Goal: Navigation & Orientation: Find specific page/section

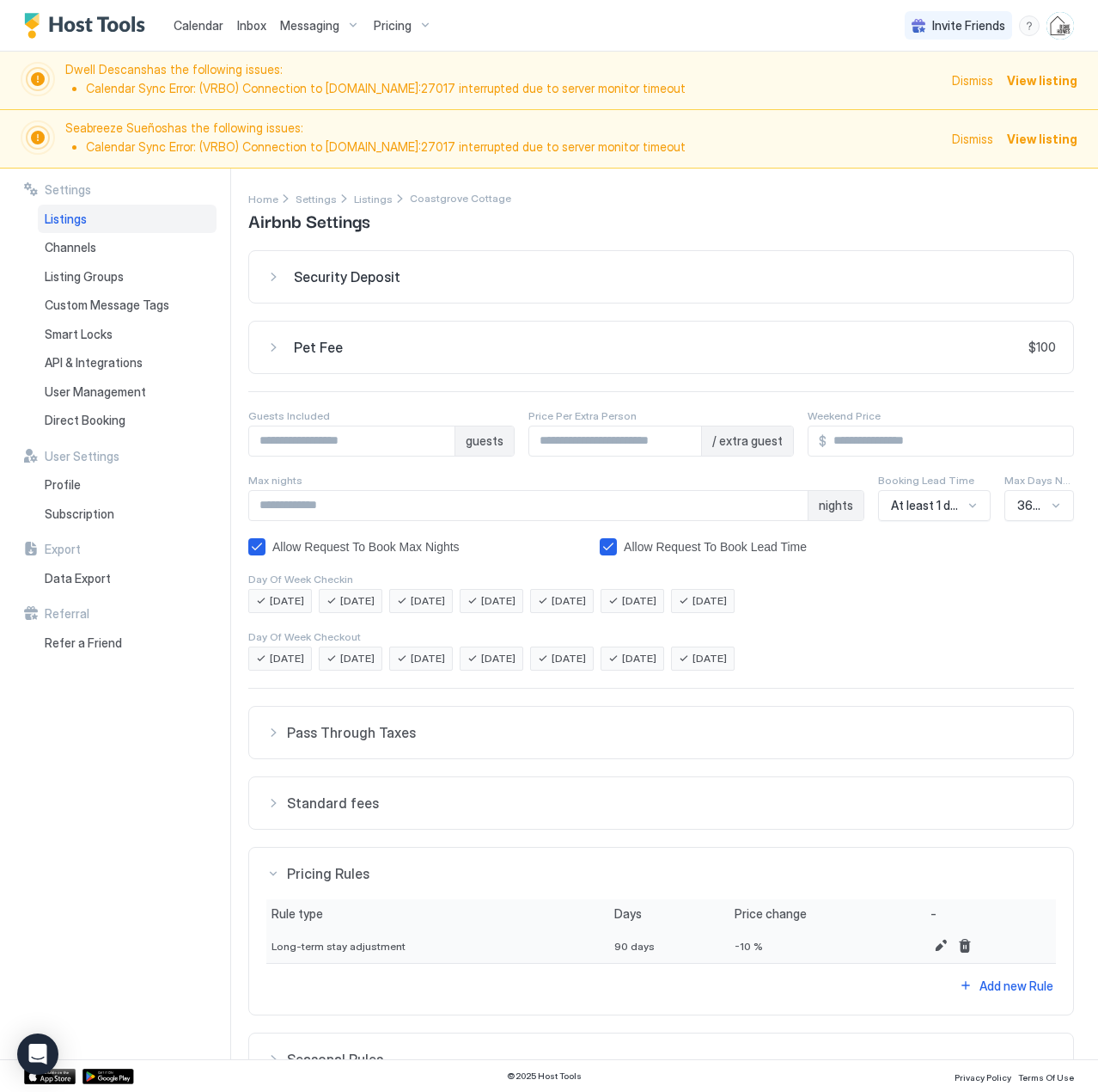
scroll to position [98, 0]
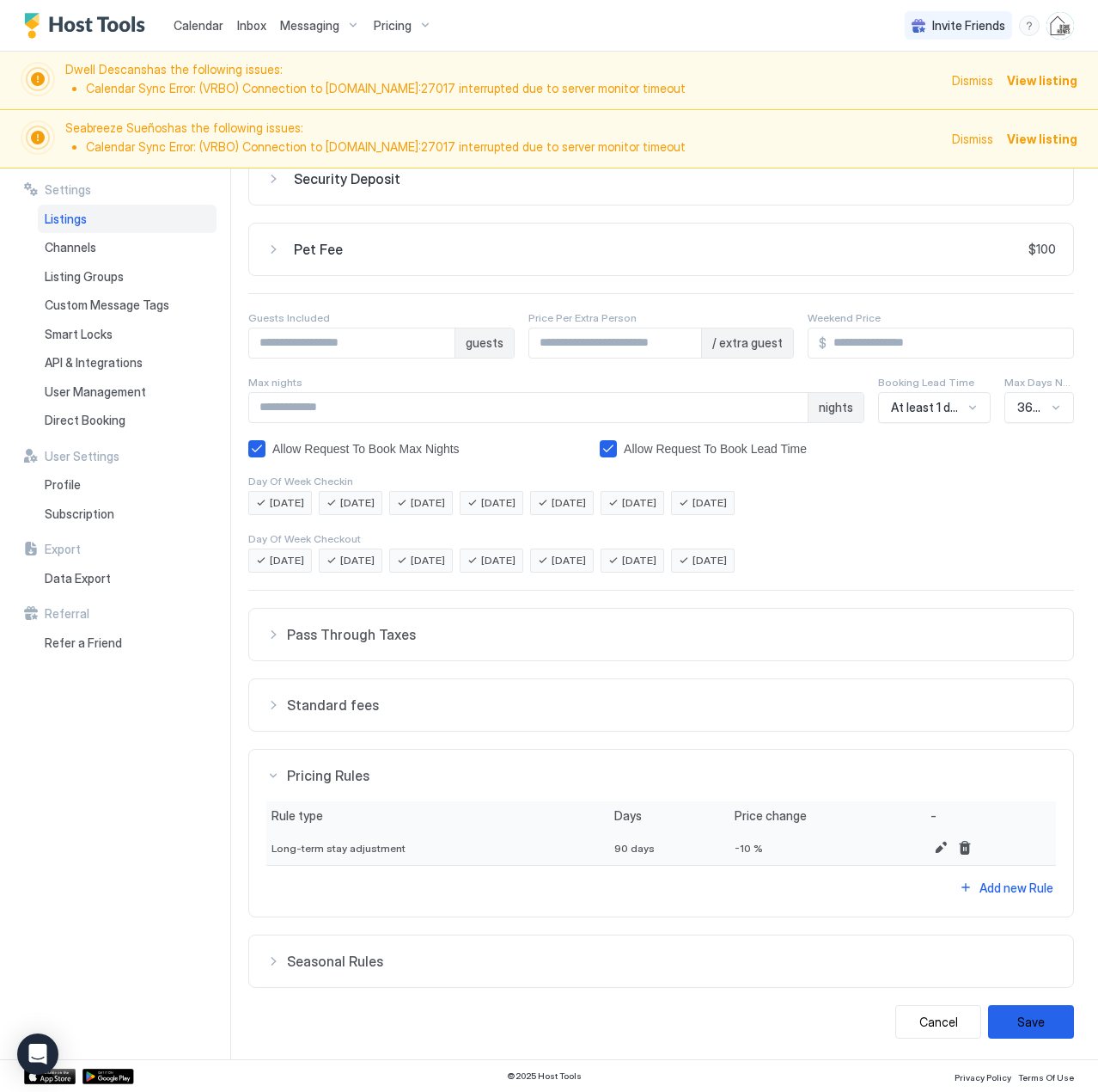
click at [254, 26] on span "Inbox" at bounding box center [252, 26] width 30 height 15
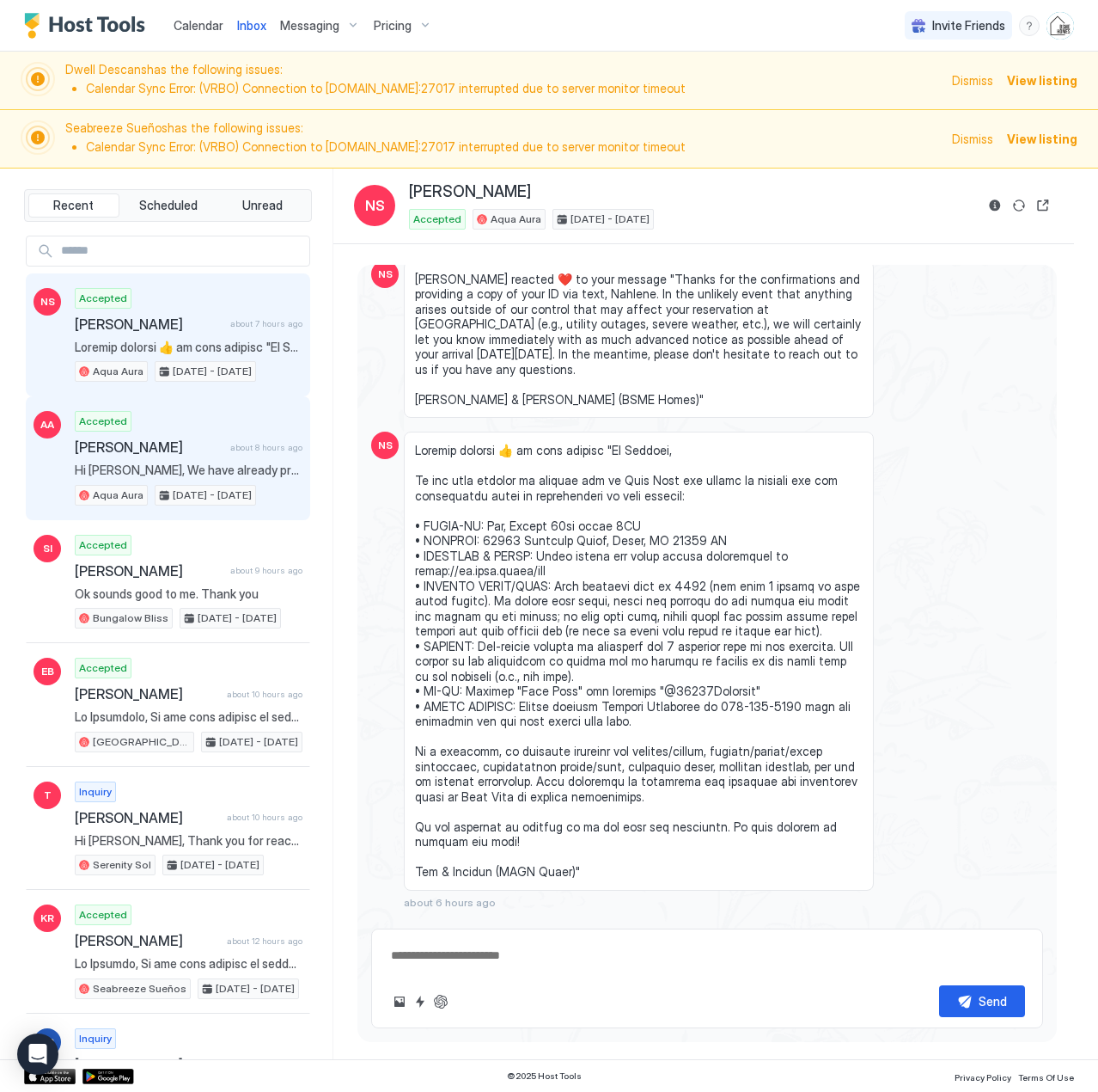
scroll to position [172, 0]
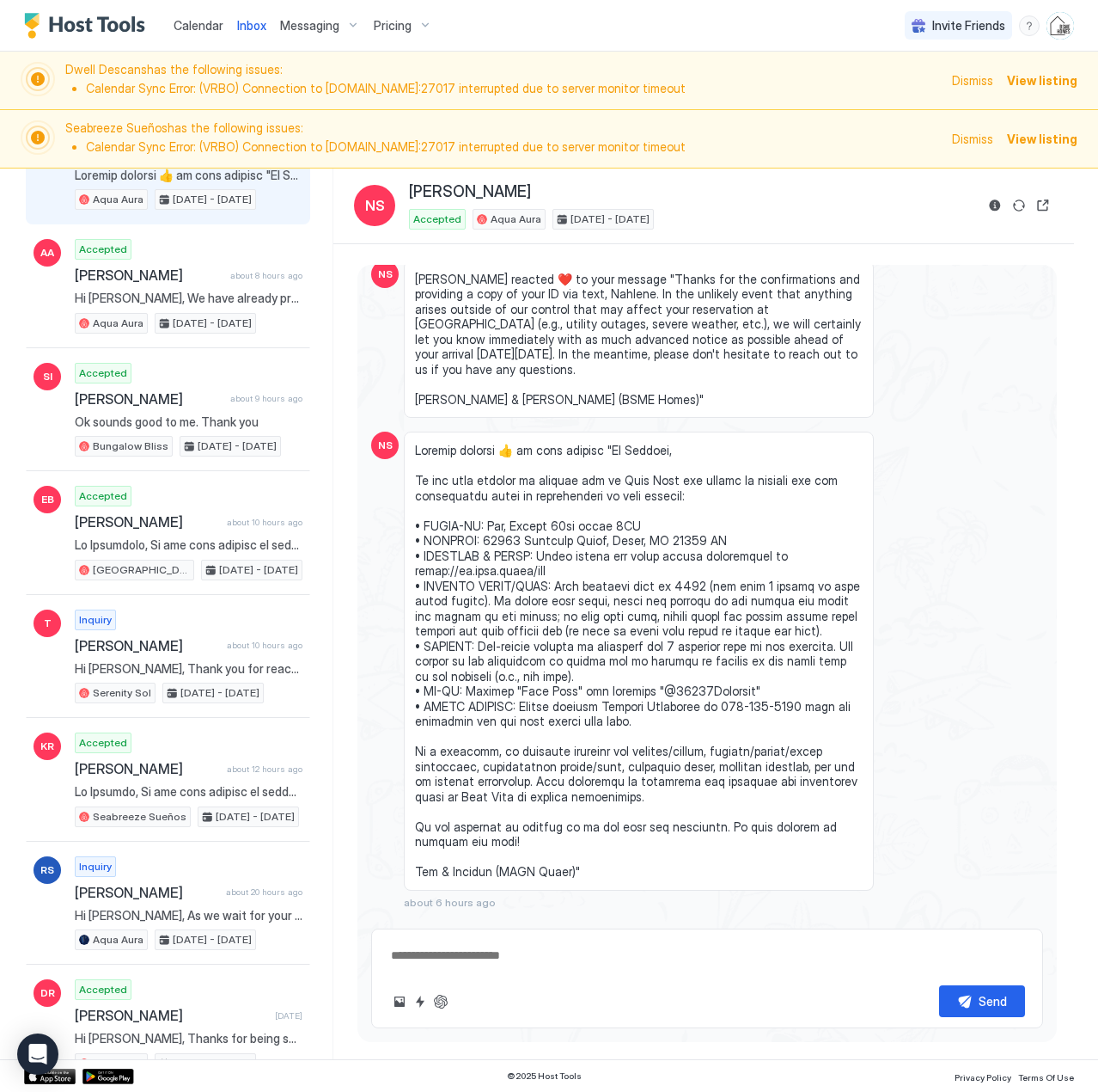
click at [197, 29] on span "Calendar" at bounding box center [199, 26] width 50 height 15
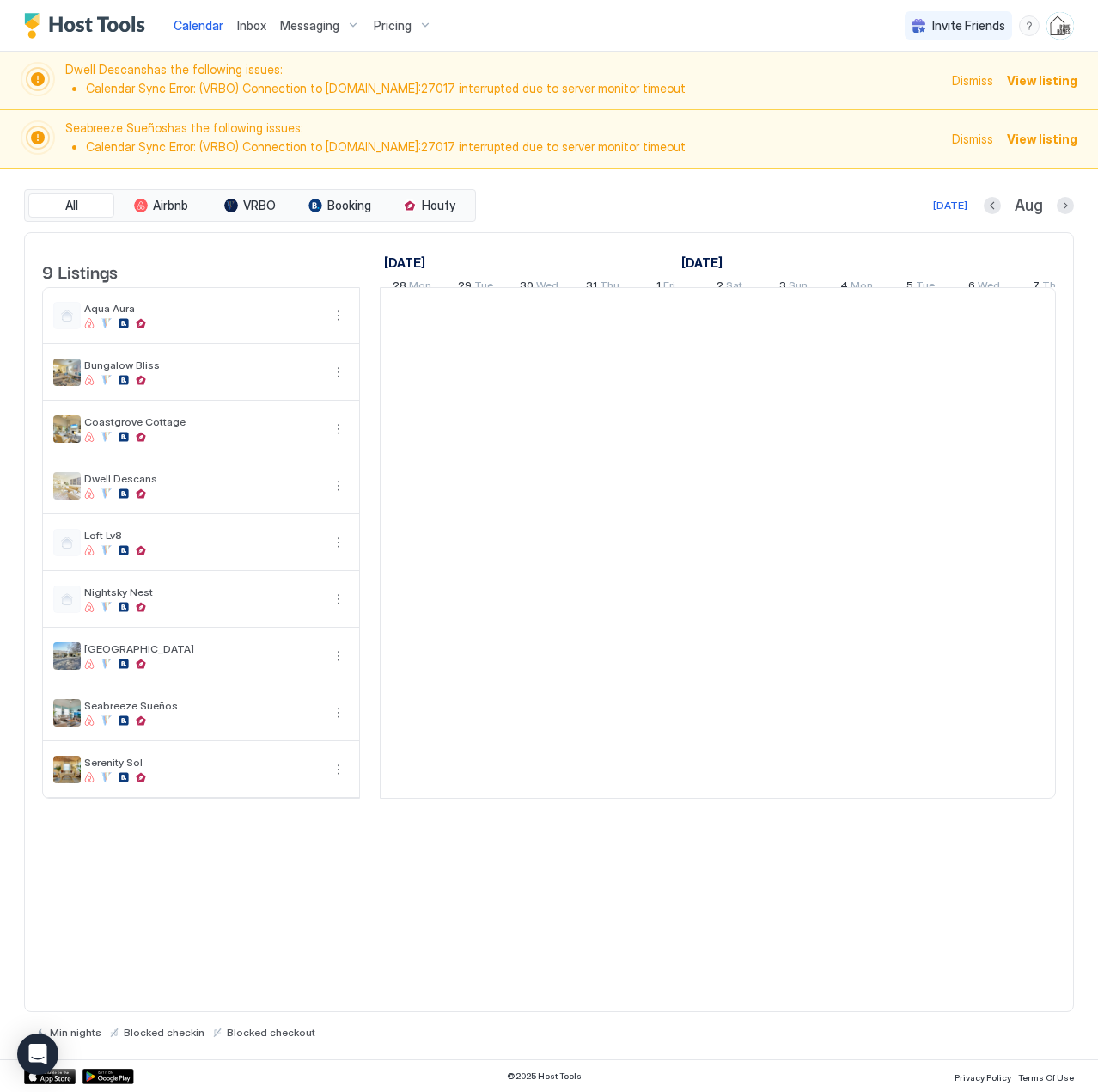
scroll to position [0, 955]
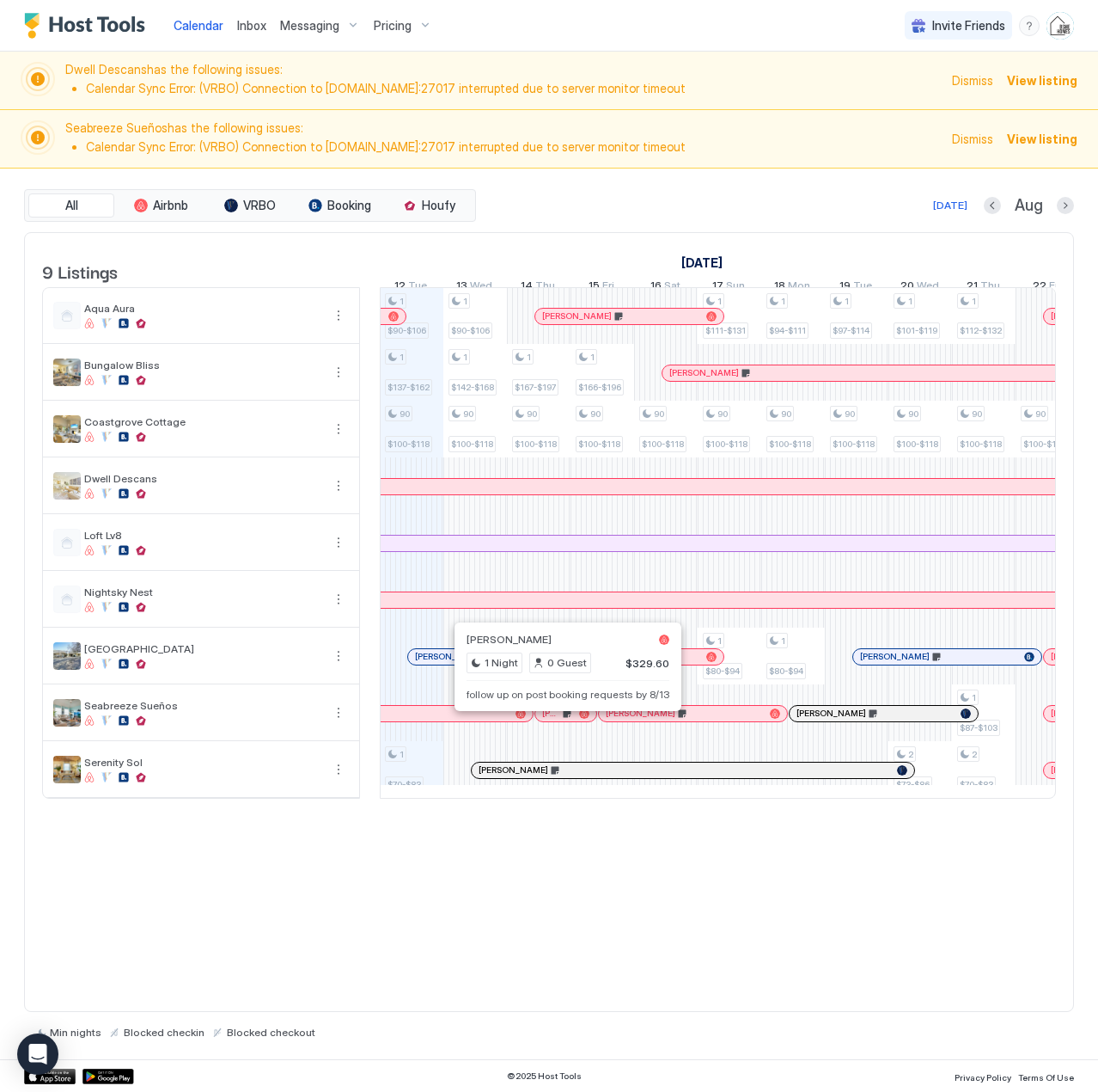
click at [562, 721] on div at bounding box center [561, 713] width 14 height 14
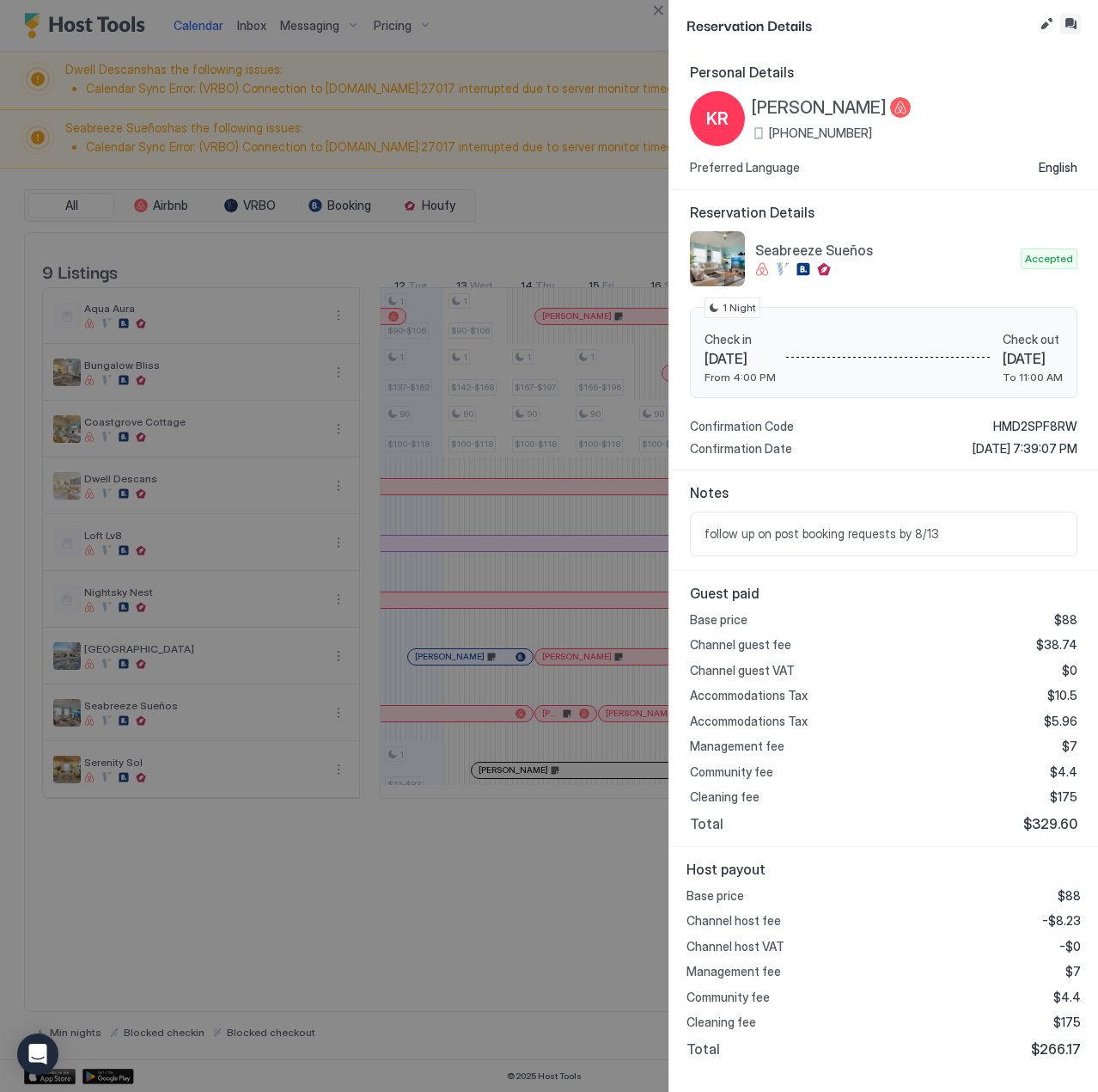
click at [1069, 31] on button "Inbox" at bounding box center [1070, 24] width 20 height 20
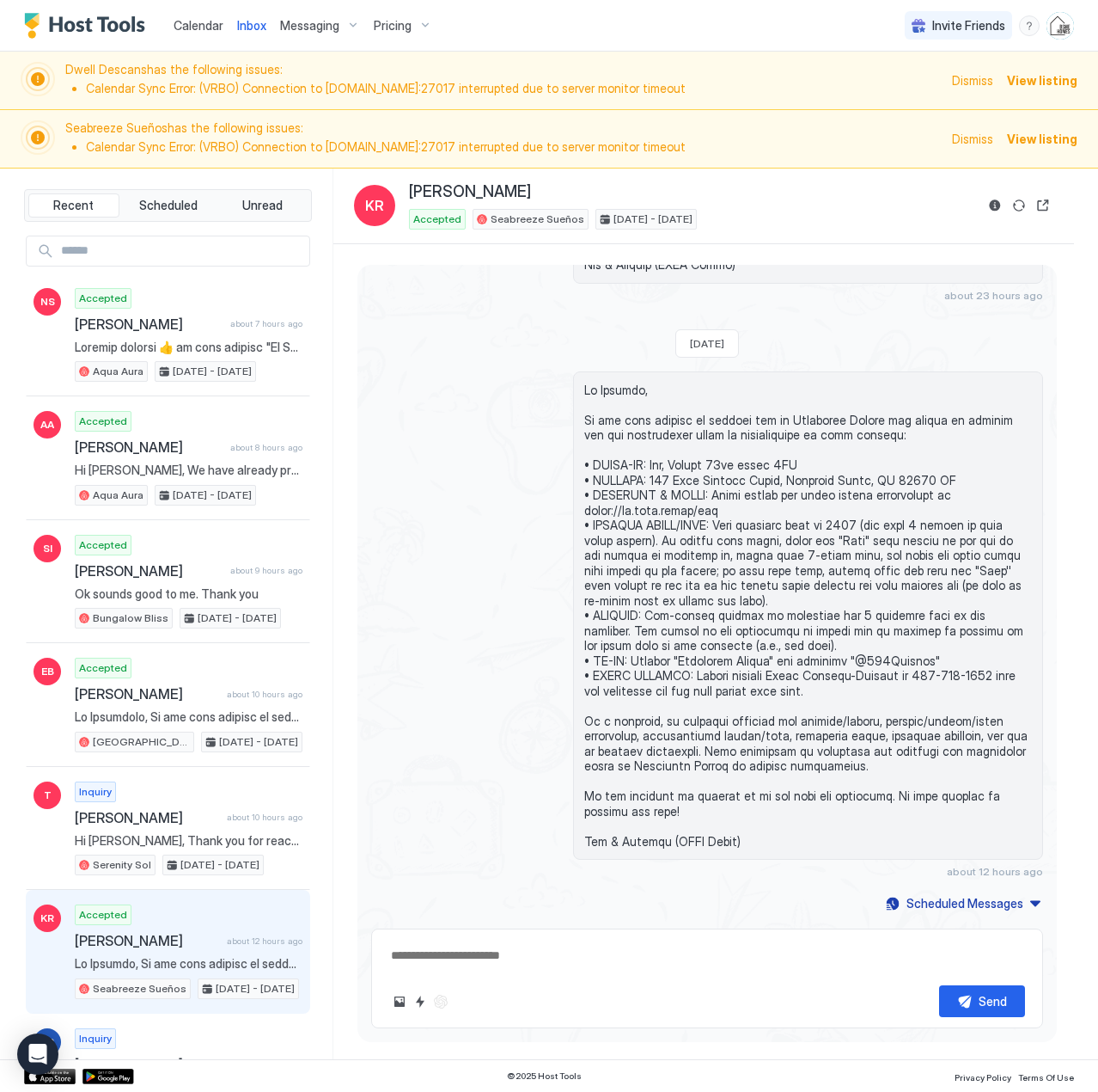
scroll to position [1291, 0]
click at [195, 30] on span "Calendar" at bounding box center [199, 26] width 50 height 15
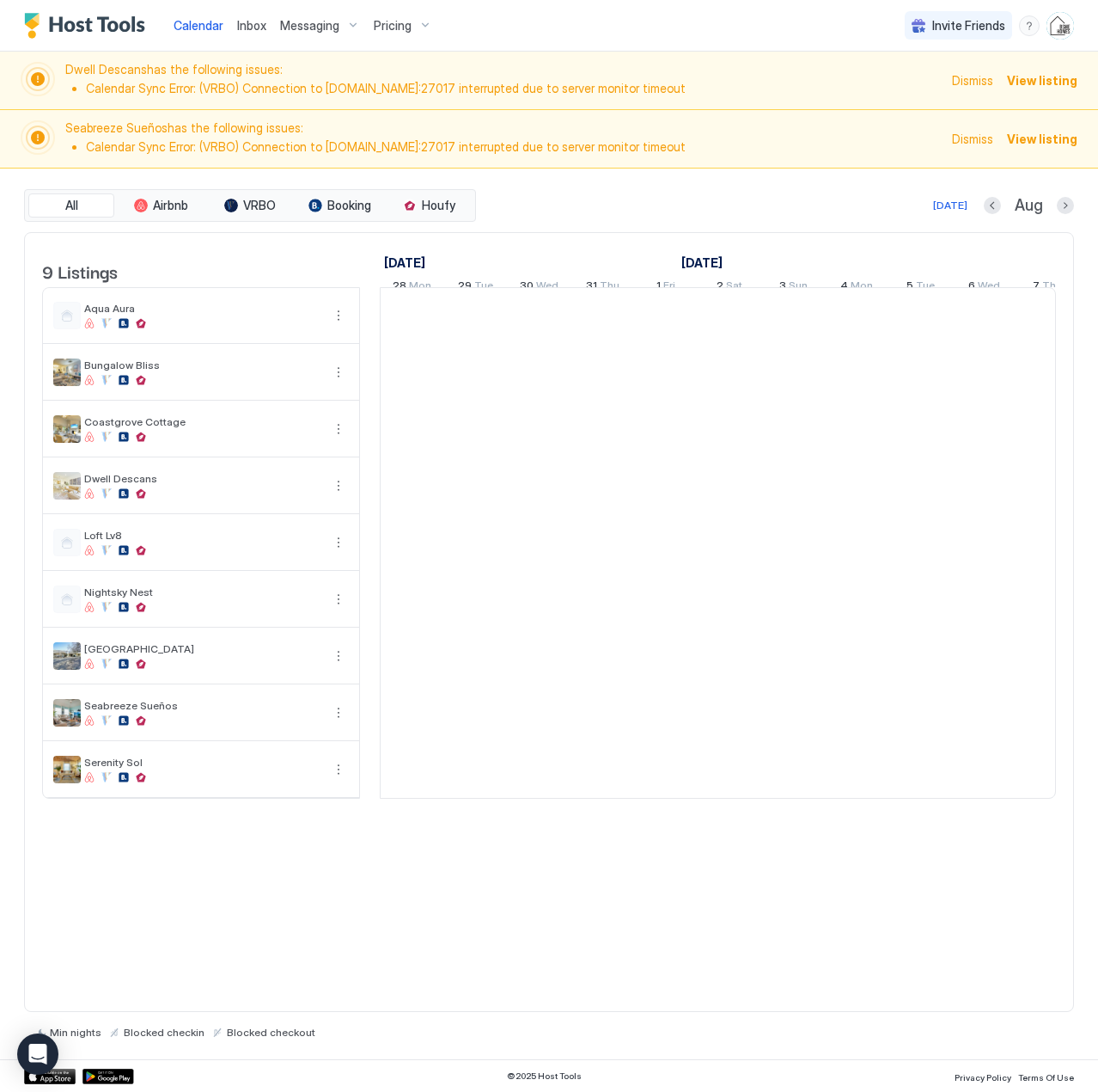
scroll to position [0, 955]
